Goal: Task Accomplishment & Management: Manage account settings

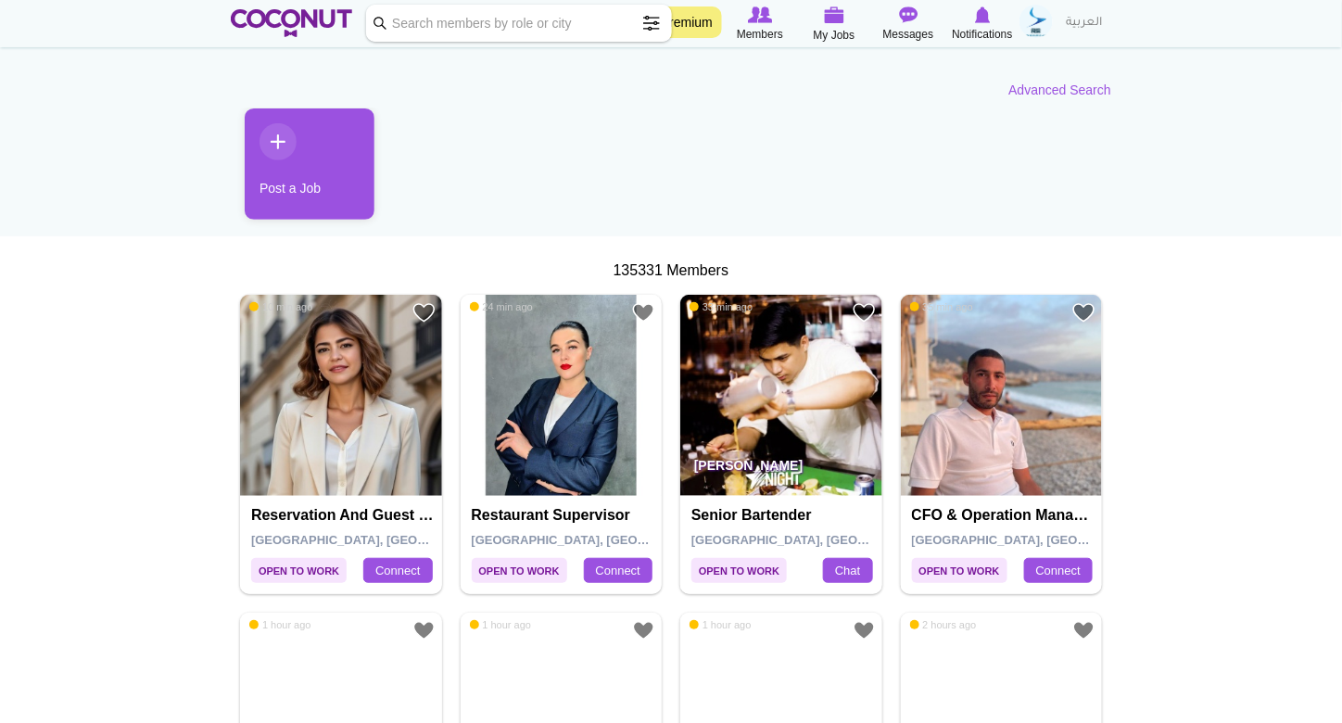
scroll to position [185, 0]
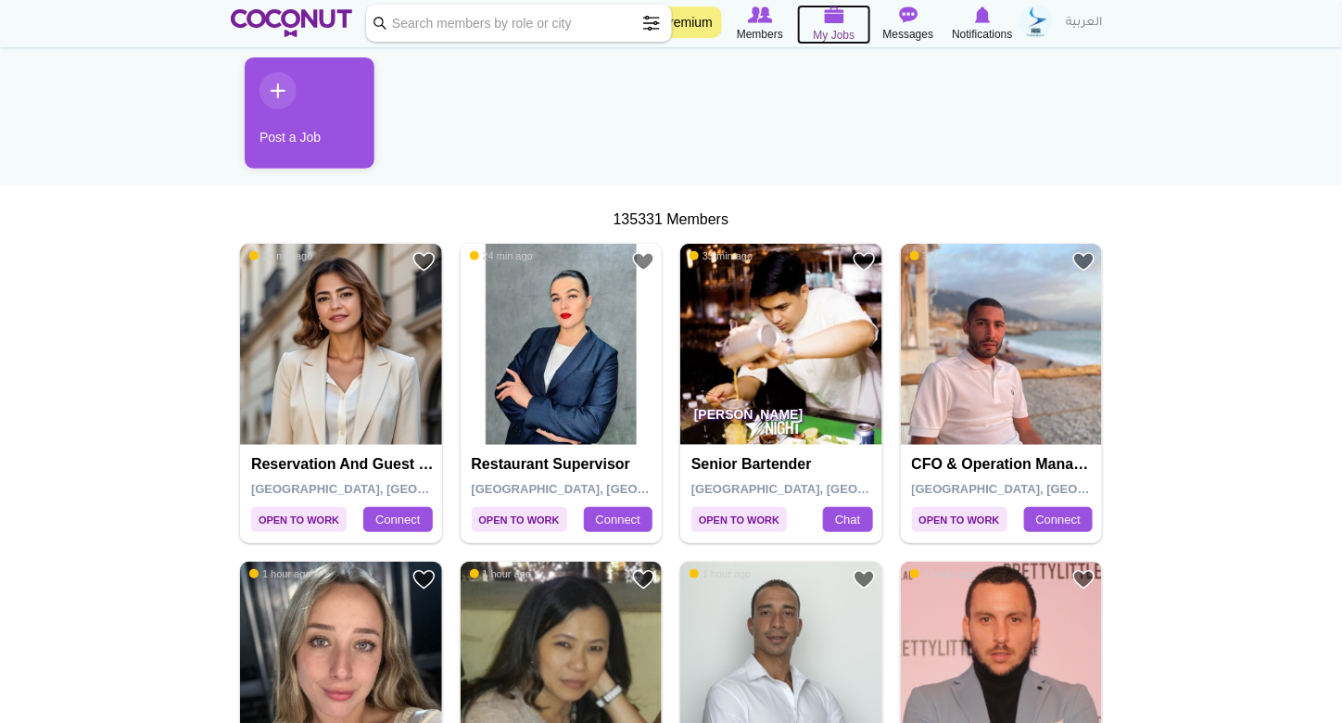
click at [840, 26] on span "My Jobs" at bounding box center [835, 35] width 42 height 19
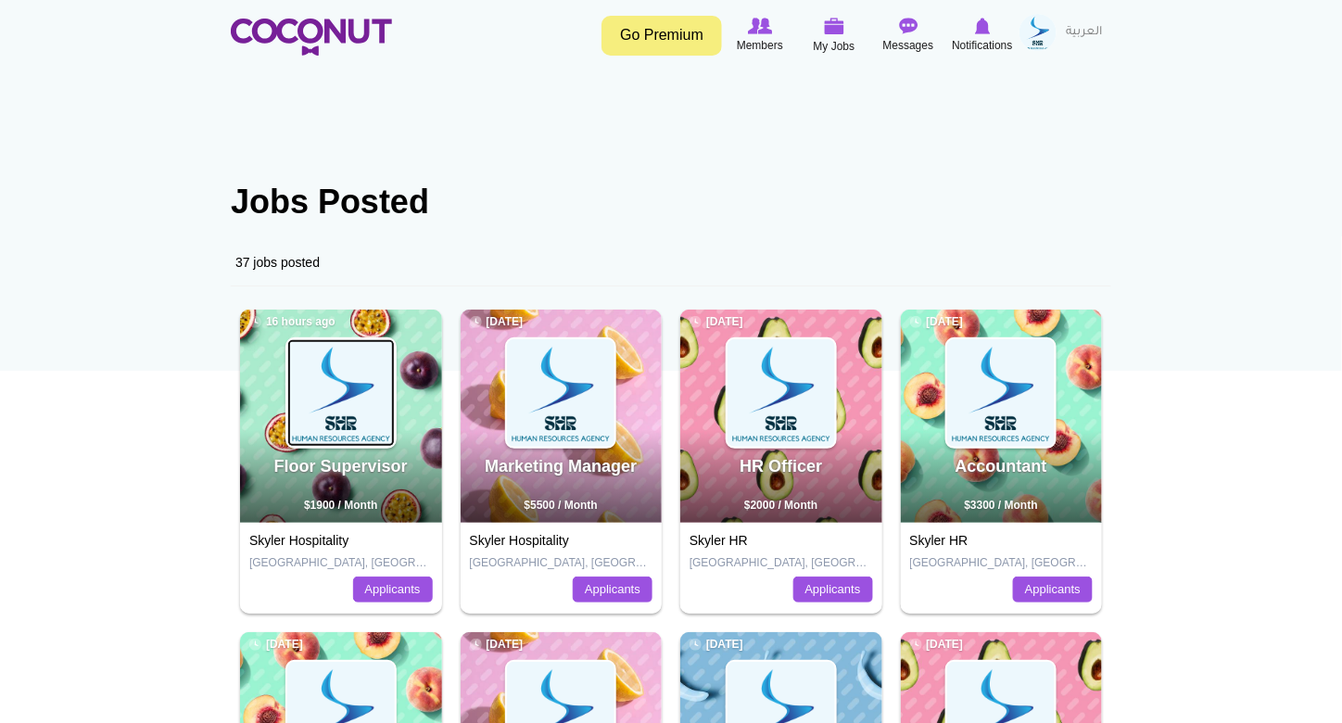
click at [378, 350] on img at bounding box center [341, 393] width 108 height 108
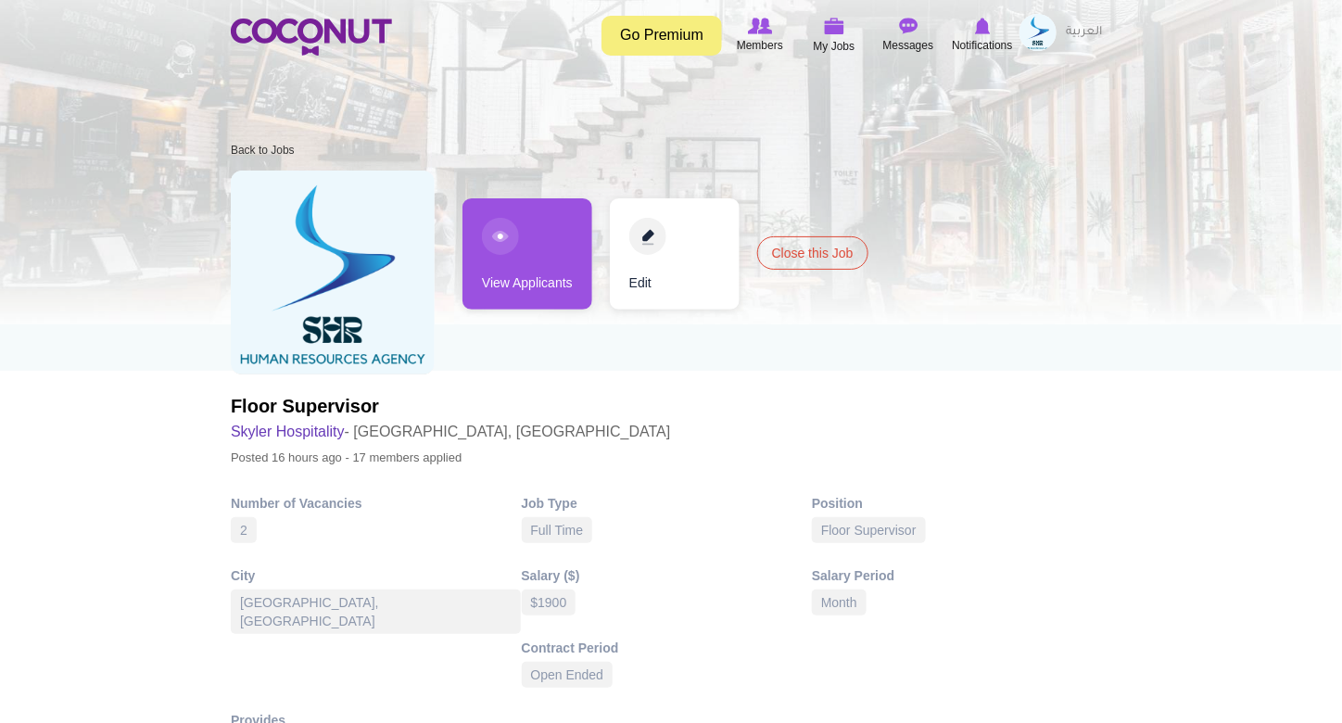
click at [503, 217] on link "View Applicants" at bounding box center [527, 253] width 130 height 111
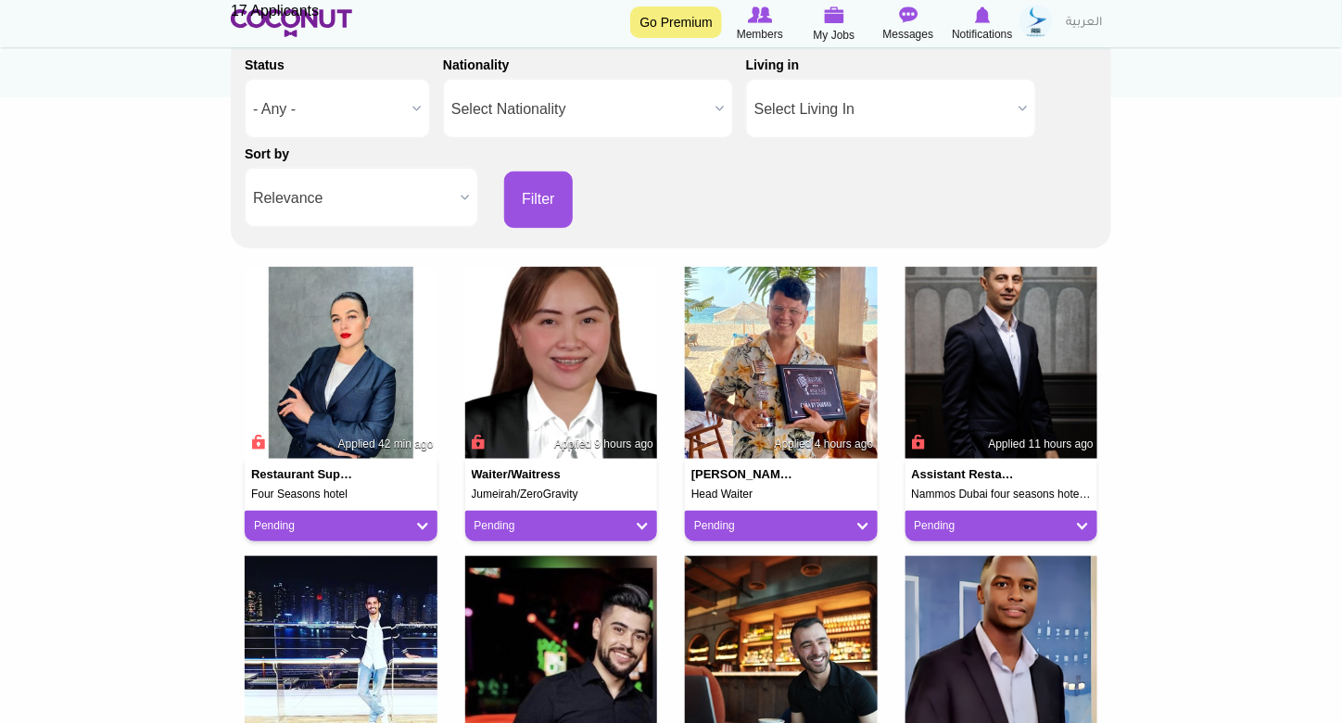
scroll to position [278, 0]
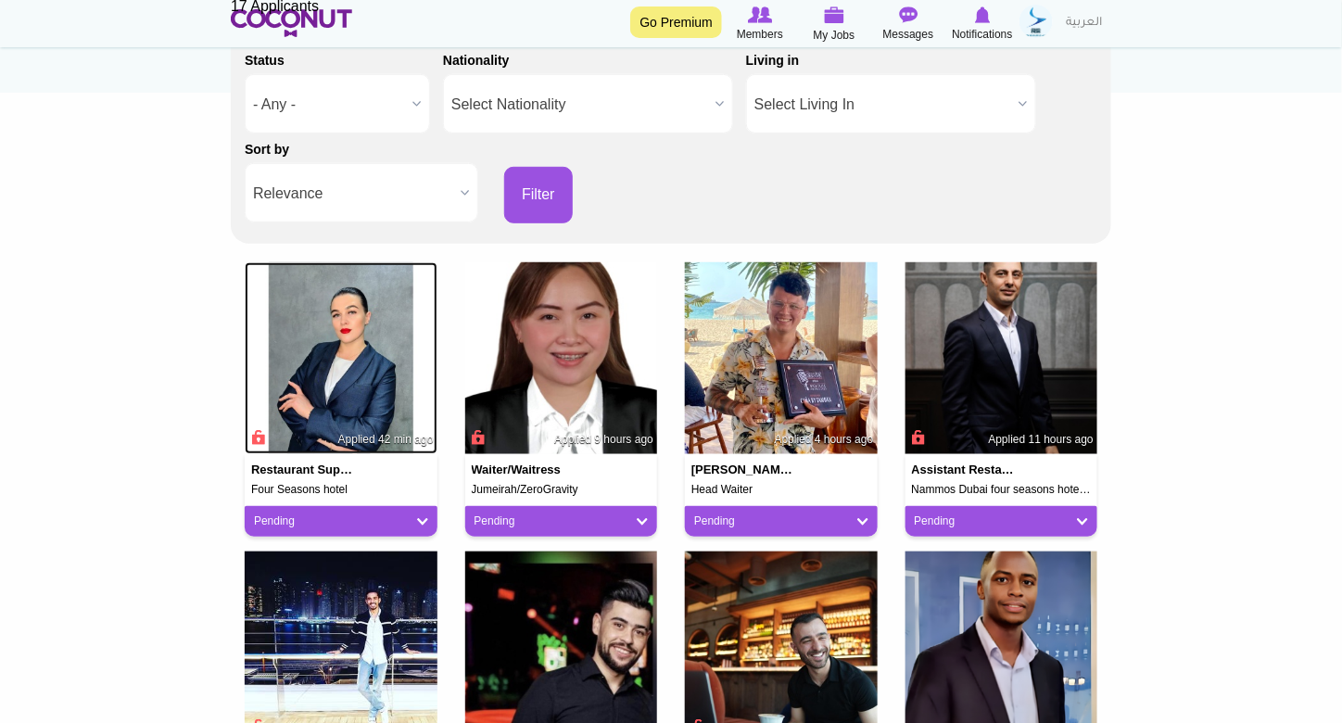
click at [357, 323] on img at bounding box center [341, 358] width 193 height 193
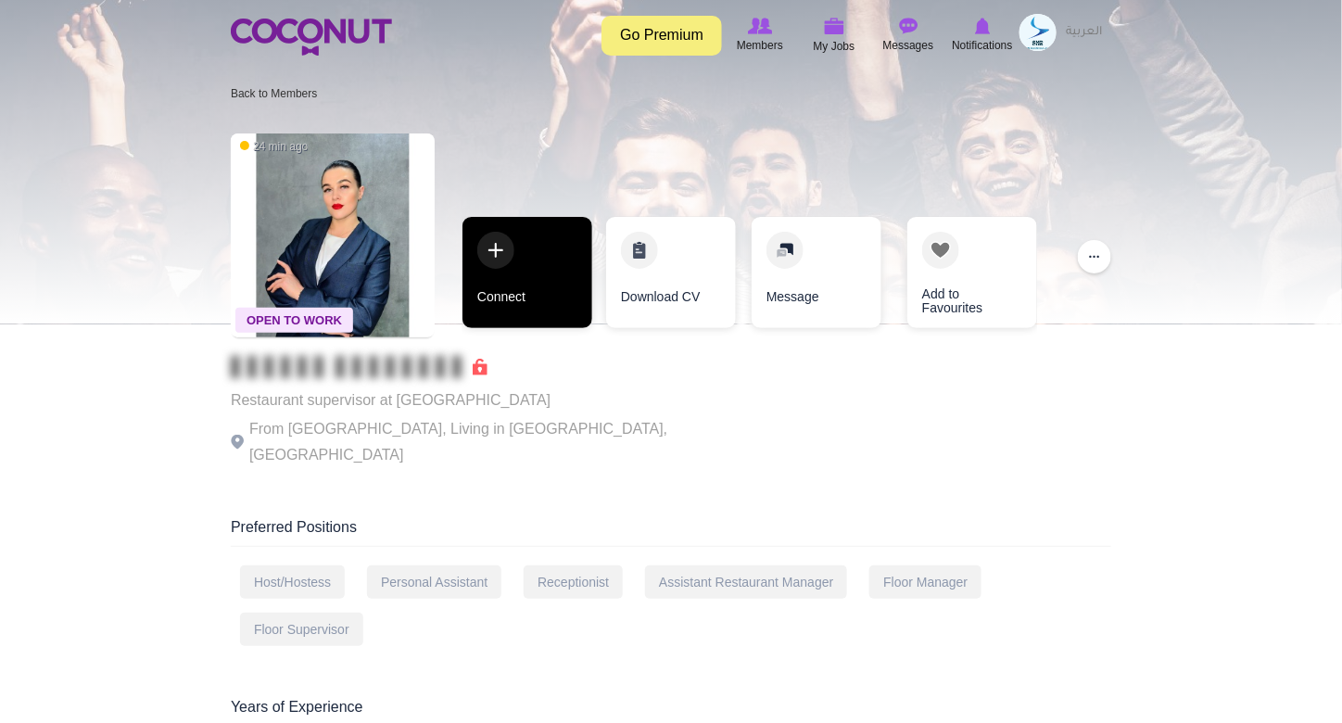
click at [489, 293] on link "Connect" at bounding box center [527, 272] width 130 height 111
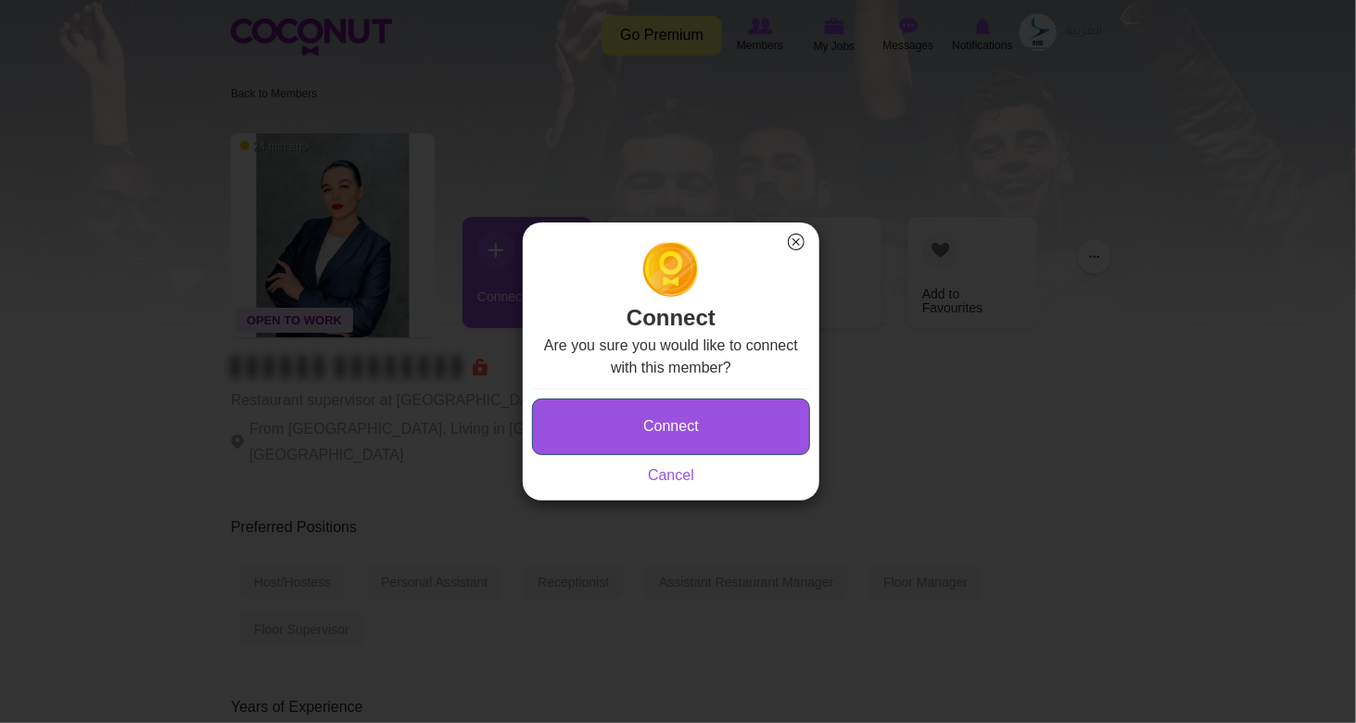
click at [617, 430] on button "Connect" at bounding box center [671, 427] width 278 height 57
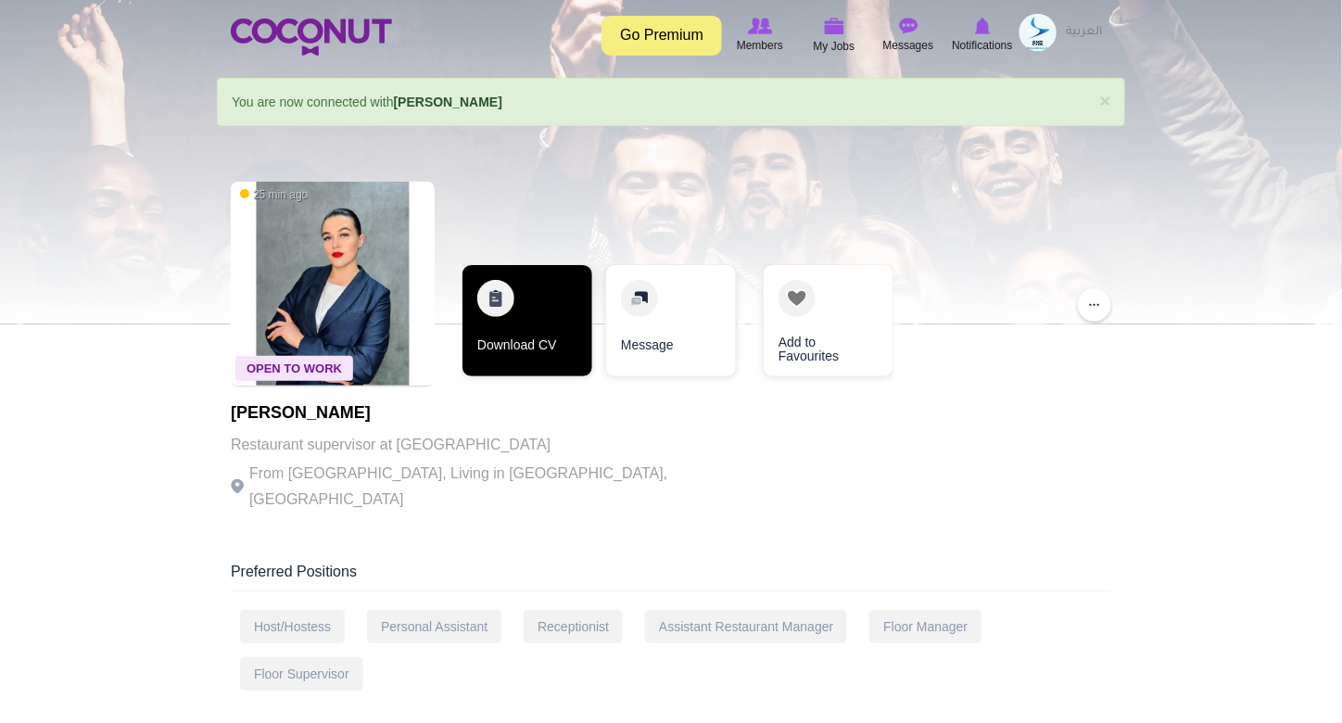
click at [538, 310] on link "Download CV" at bounding box center [527, 320] width 130 height 111
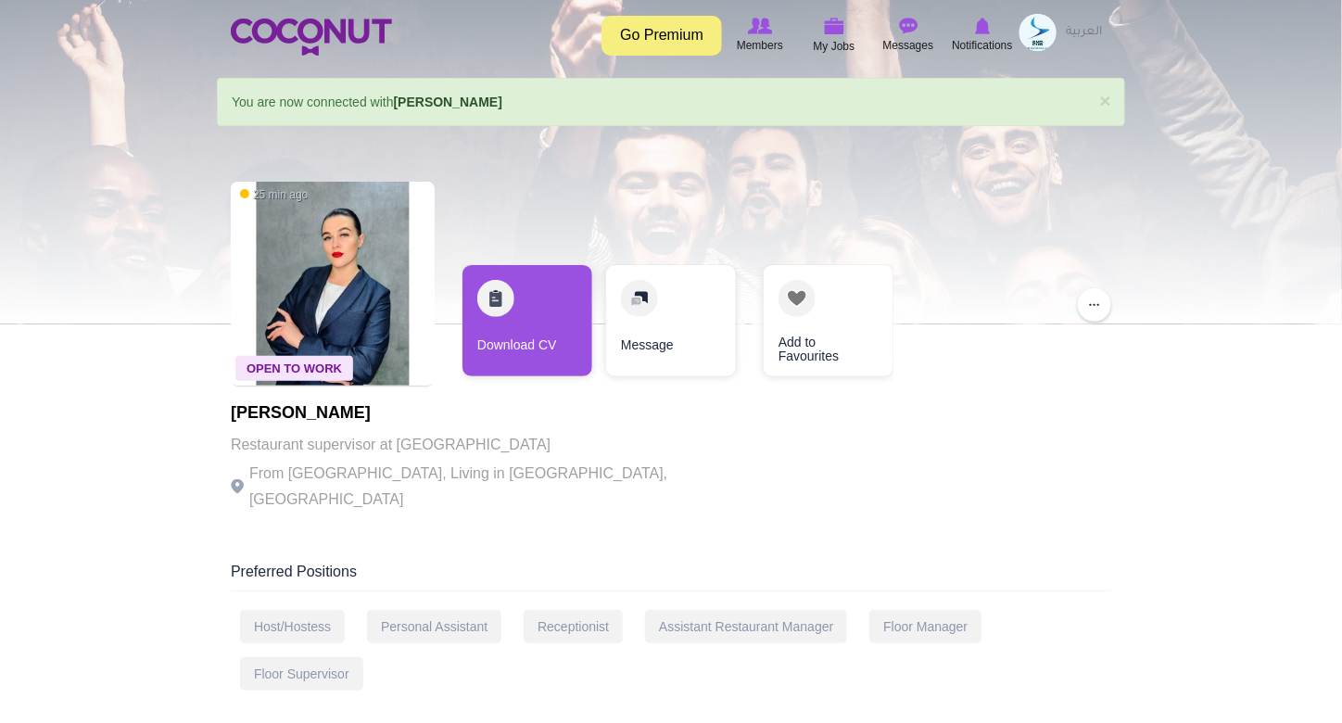
drag, startPoint x: 388, startPoint y: 414, endPoint x: 234, endPoint y: 415, distance: 154.8
click at [234, 415] on h1 "[PERSON_NAME]" at bounding box center [486, 413] width 510 height 19
copy h1 "[PERSON_NAME]"
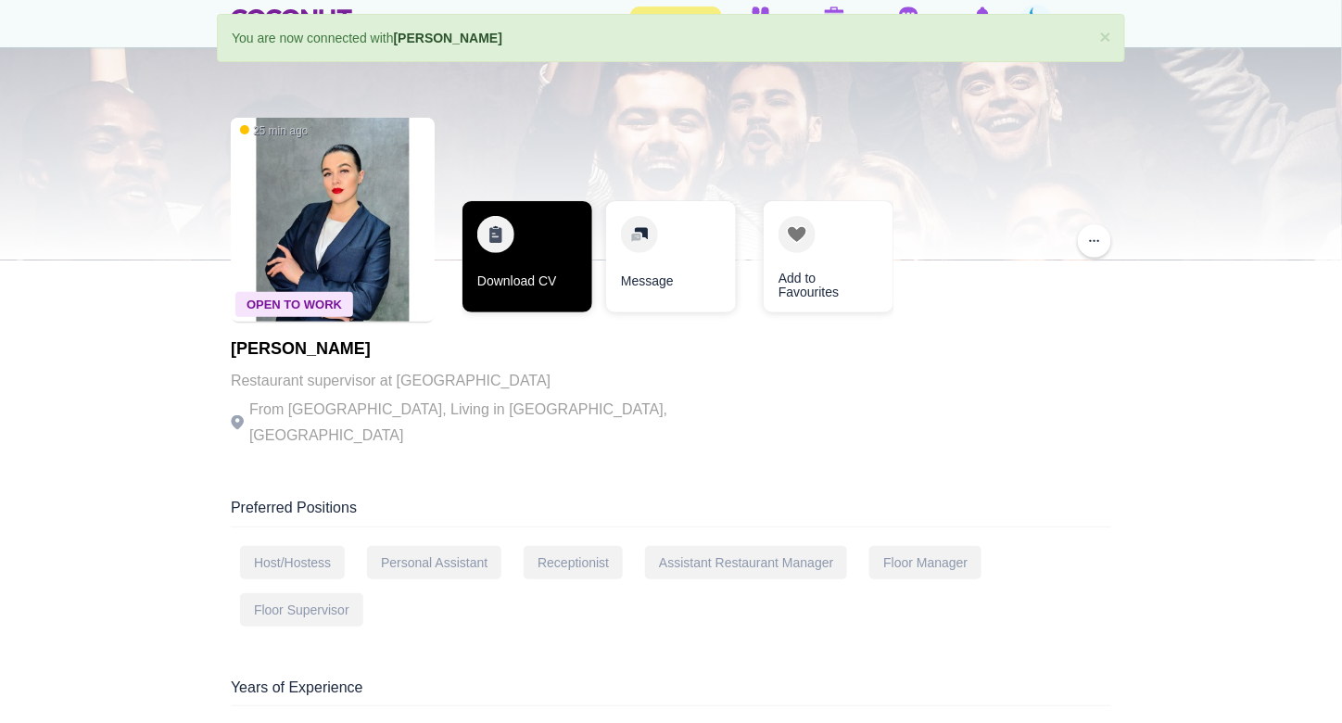
scroll to position [278, 0]
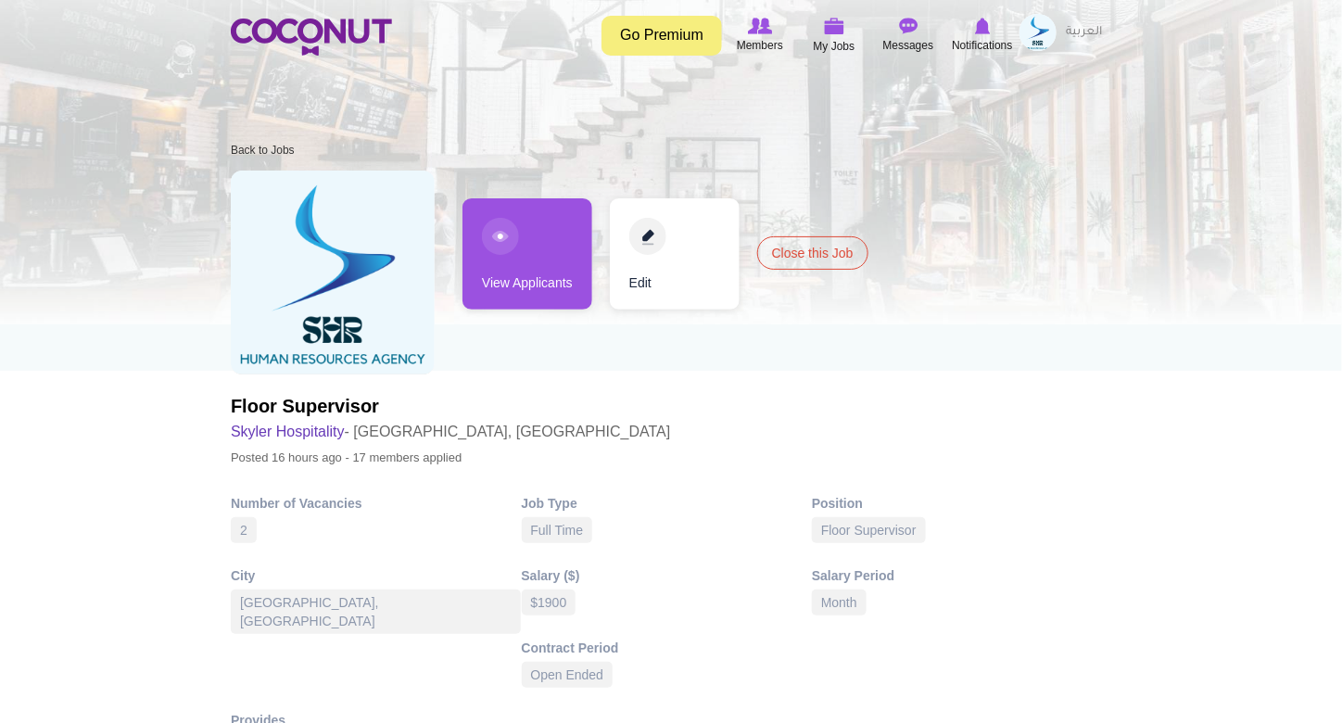
click at [508, 238] on link "View Applicants" at bounding box center [527, 253] width 130 height 111
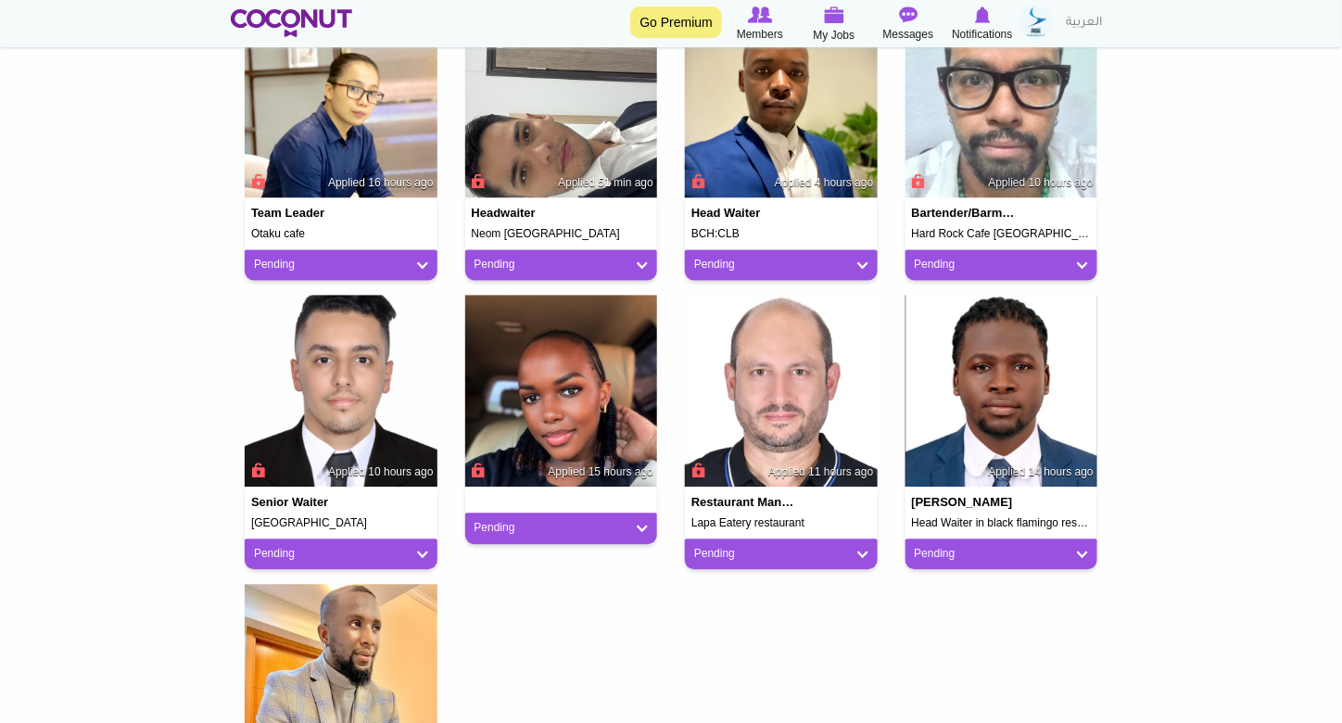
scroll to position [1390, 0]
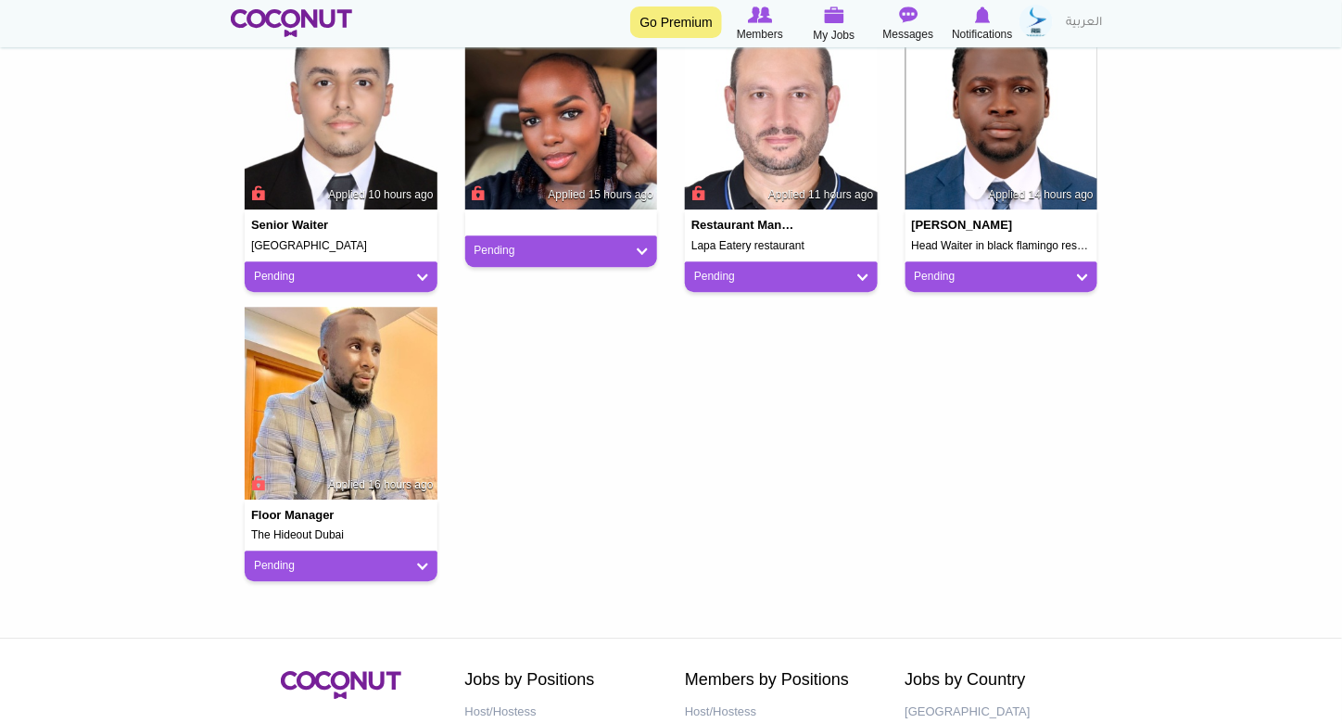
click at [293, 4] on div "Toggle navigation Go Premium Members My Jobs Post a Job Messages Notifications" at bounding box center [671, 23] width 1342 height 47
